Goal: Task Accomplishment & Management: Manage account settings

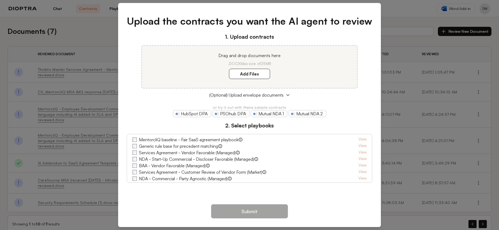
click at [398, 12] on div "Upload the contracts you want the AI agent to review 1. Upload contracts Drag a…" at bounding box center [249, 115] width 499 height 230
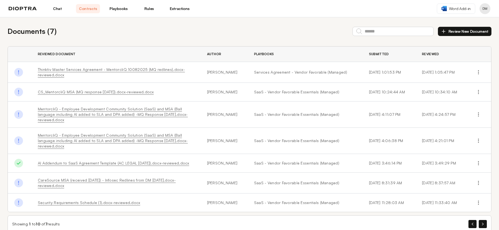
click at [488, 10] on button "Profile menu" at bounding box center [484, 8] width 11 height 11
click at [490, 5] on header "Chat Contracts Playbooks Rules Extractions Word Add-in DM" at bounding box center [249, 8] width 499 height 17
click at [487, 7] on button "Profile menu" at bounding box center [484, 8] width 11 height 11
click at [25, 8] on img at bounding box center [23, 9] width 28 height 4
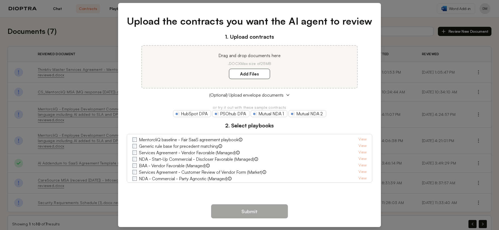
click at [400, 6] on div "Upload the contracts you want the AI agent to review 1. Upload contracts Drag a…" at bounding box center [249, 115] width 499 height 230
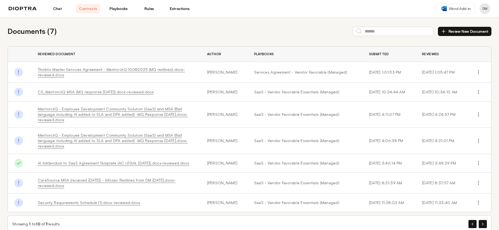
click at [485, 13] on button "Profile menu" at bounding box center [484, 8] width 11 height 11
click at [459, 23] on button "Profile" at bounding box center [463, 23] width 51 height 10
